Goal: Purchase product/service

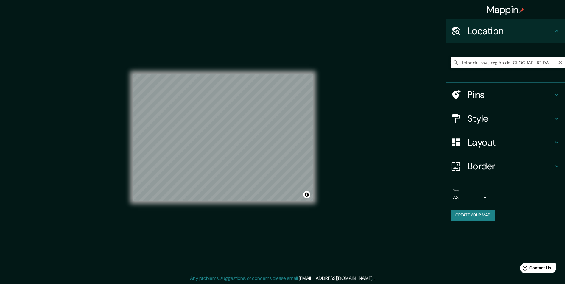
click at [506, 64] on input "Thionck Essyl, región de [GEOGRAPHIC_DATA], [GEOGRAPHIC_DATA]" at bounding box center [507, 62] width 114 height 11
click at [551, 63] on input "Thionck Essyl, región de [GEOGRAPHIC_DATA], [GEOGRAPHIC_DATA]" at bounding box center [507, 62] width 114 height 11
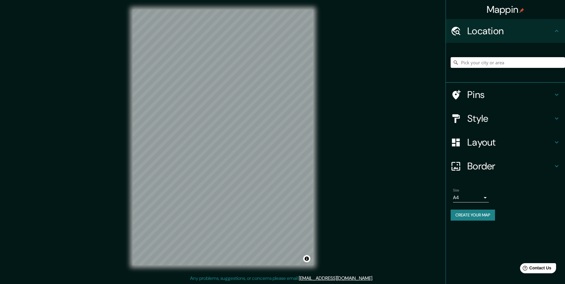
click at [473, 65] on input "Pick your city or area" at bounding box center [507, 62] width 114 height 11
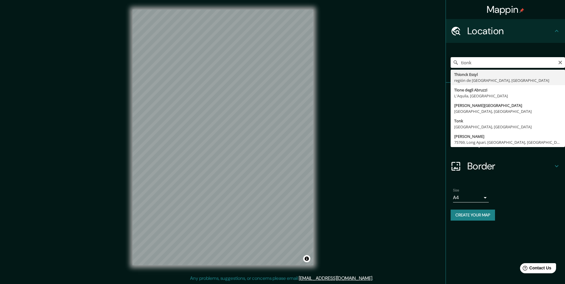
type input "Thionck Essyl, región de Ziguinchor, Senegal"
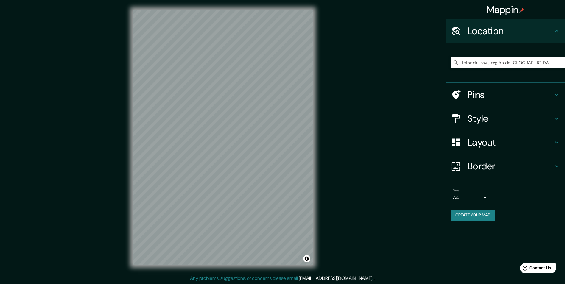
click at [524, 142] on h4 "Layout" at bounding box center [510, 142] width 86 height 12
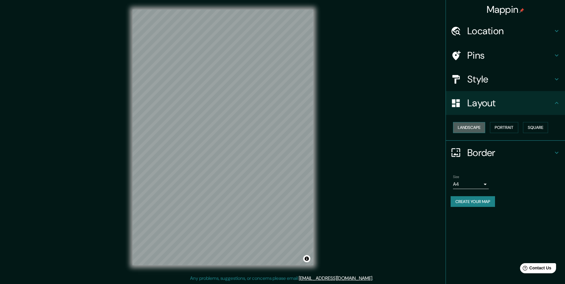
click at [478, 131] on button "Landscape" at bounding box center [469, 127] width 32 height 11
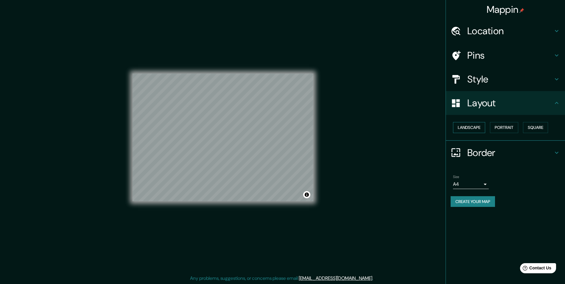
click at [471, 128] on button "Landscape" at bounding box center [469, 127] width 32 height 11
click at [485, 186] on body "Mappin Location Thionck Essyl, región de Ziguinchor, Senegal Pins Style Layout …" at bounding box center [282, 142] width 565 height 284
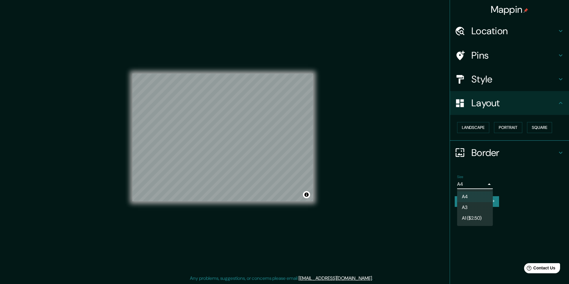
click at [475, 204] on li "A3" at bounding box center [475, 207] width 36 height 11
type input "a4"
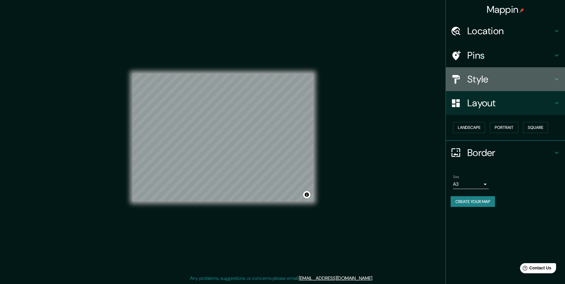
click at [505, 80] on h4 "Style" at bounding box center [510, 79] width 86 height 12
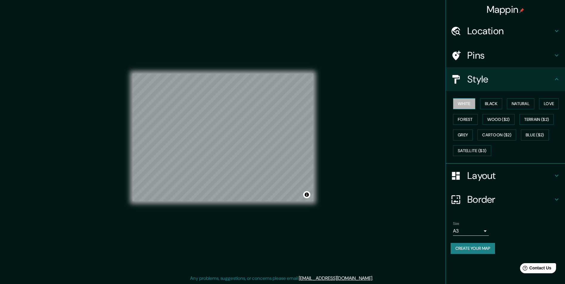
click at [471, 105] on button "White" at bounding box center [464, 103] width 22 height 11
click at [478, 250] on button "Create your map" at bounding box center [472, 248] width 44 height 11
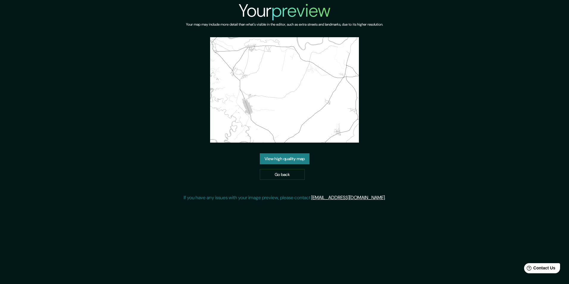
click at [291, 159] on link "View high quality map" at bounding box center [285, 158] width 50 height 11
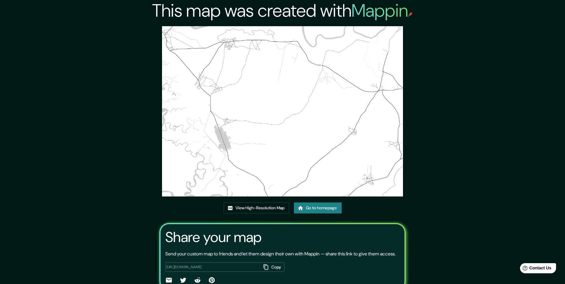
click at [295, 105] on img at bounding box center [282, 111] width 241 height 170
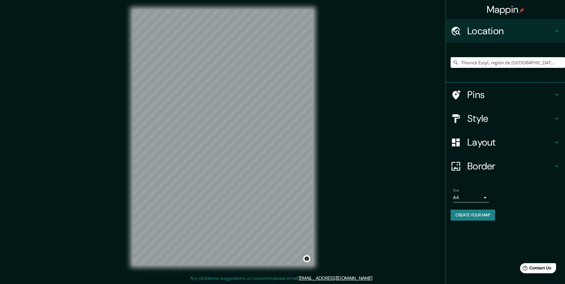
click at [561, 60] on input "Thionck Essyl, región de [GEOGRAPHIC_DATA], [GEOGRAPHIC_DATA]" at bounding box center [507, 62] width 114 height 11
click at [522, 65] on input "Pick your city or area" at bounding box center [507, 62] width 114 height 11
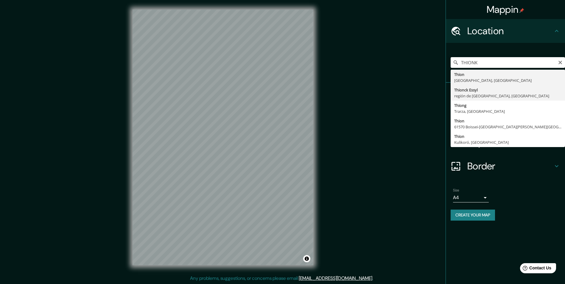
type input "Thionck Essyl, región de [GEOGRAPHIC_DATA], [GEOGRAPHIC_DATA]"
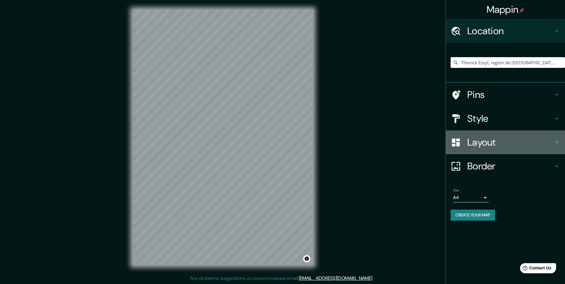
click at [502, 139] on h4 "Layout" at bounding box center [510, 142] width 86 height 12
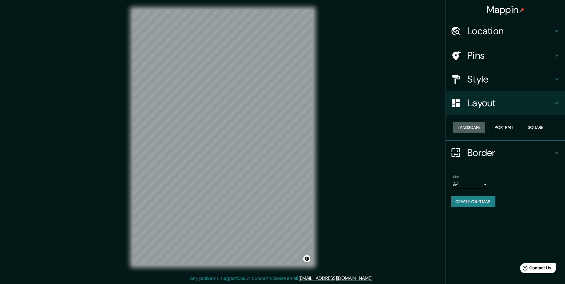
click at [475, 132] on button "Landscape" at bounding box center [469, 127] width 32 height 11
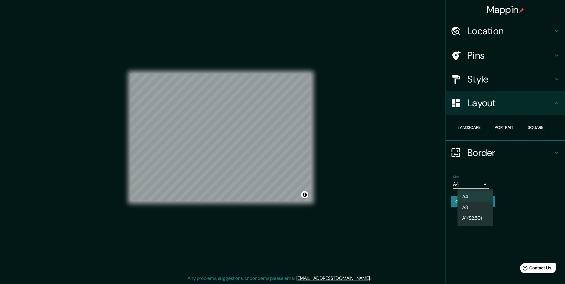
click at [485, 182] on body "Mappin Location [GEOGRAPHIC_DATA] Essyl, región de [GEOGRAPHIC_DATA], [GEOGRAPH…" at bounding box center [282, 142] width 565 height 284
click at [476, 204] on li "A3" at bounding box center [475, 207] width 36 height 11
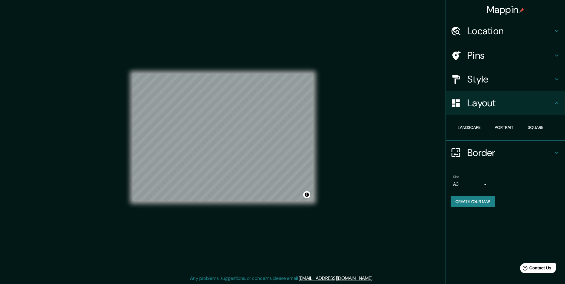
click at [463, 204] on button "Create your map" at bounding box center [472, 201] width 44 height 11
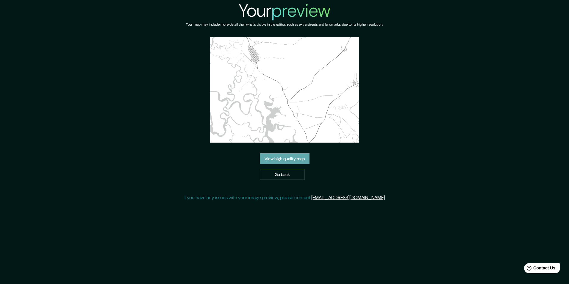
click at [289, 156] on link "View high quality map" at bounding box center [285, 158] width 50 height 11
